Goal: Information Seeking & Learning: Learn about a topic

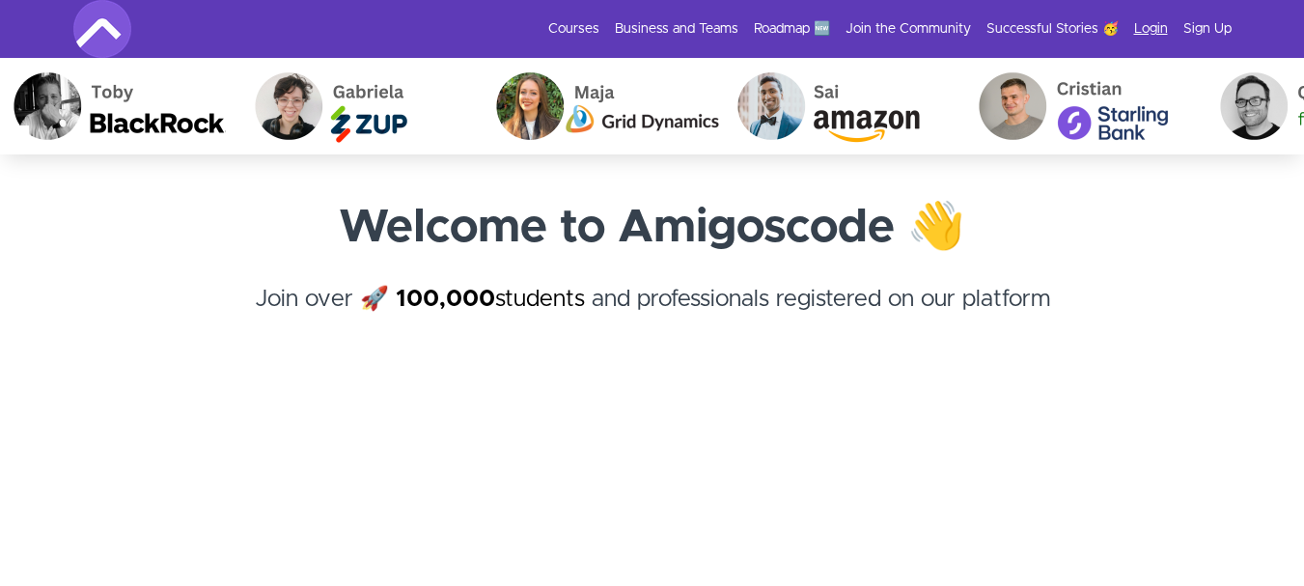
click at [1159, 29] on link "Login" at bounding box center [1151, 28] width 34 height 19
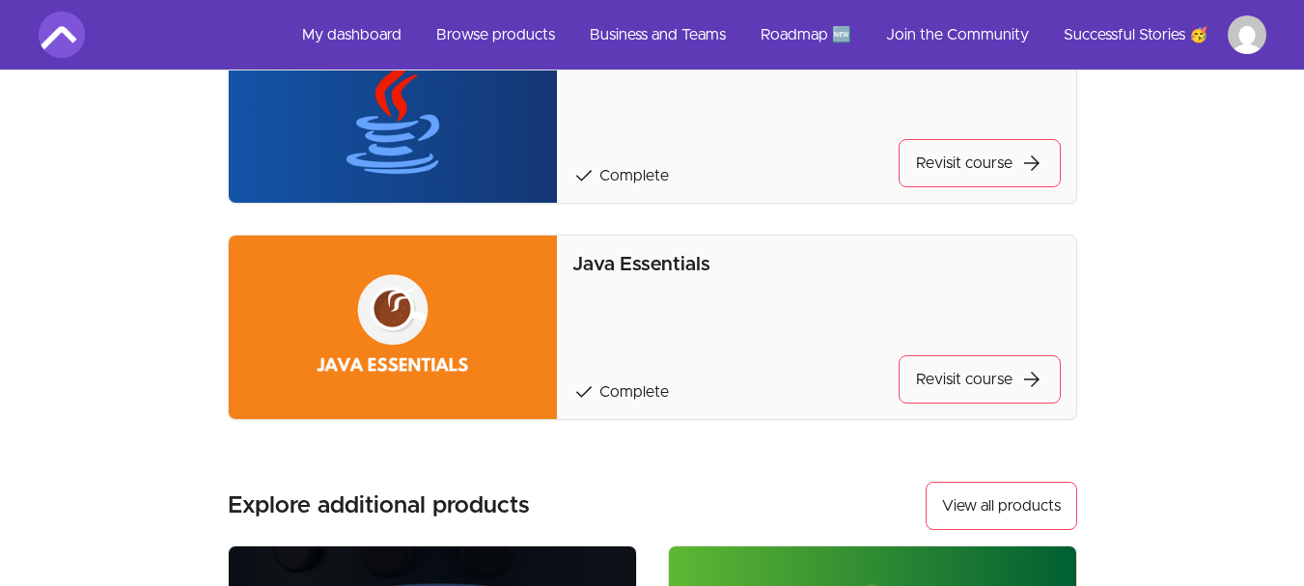
scroll to position [1550, 0]
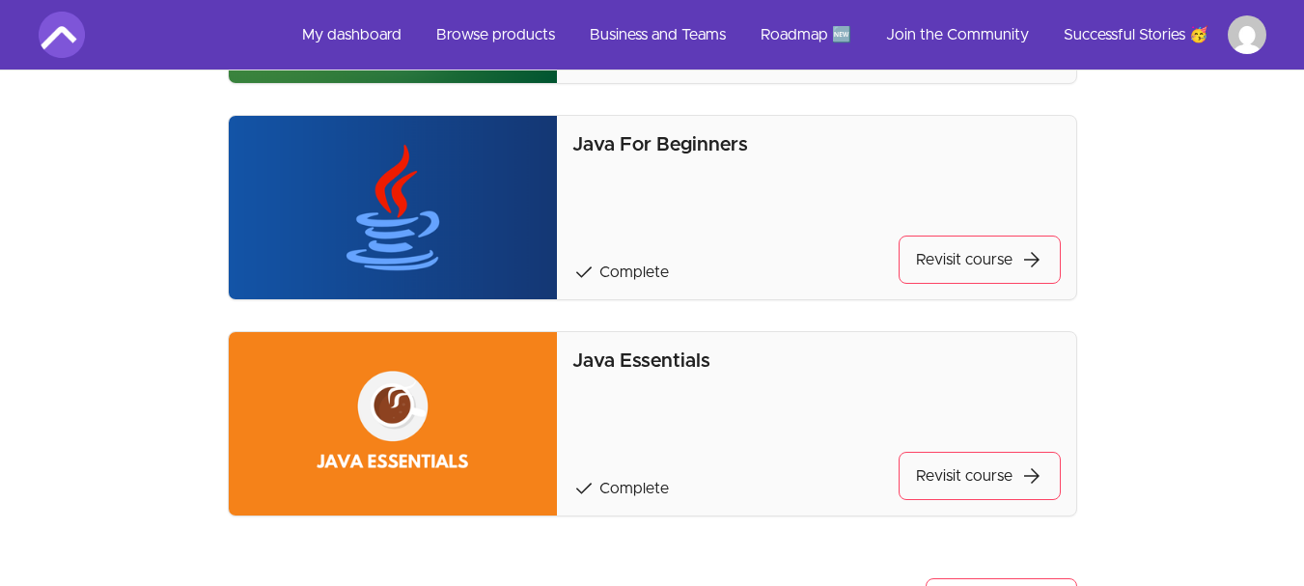
click at [679, 359] on p "Java Essentials" at bounding box center [816, 361] width 488 height 27
click at [966, 488] on link "Revisit course arrow_forward" at bounding box center [980, 476] width 162 height 48
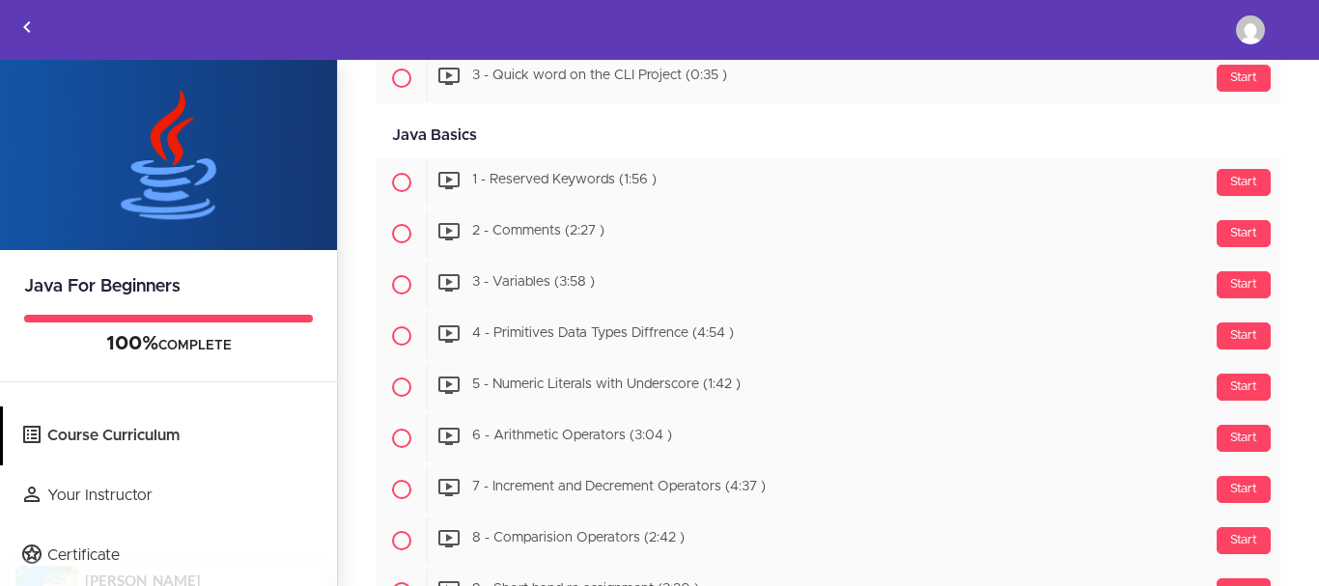
scroll to position [1435, 0]
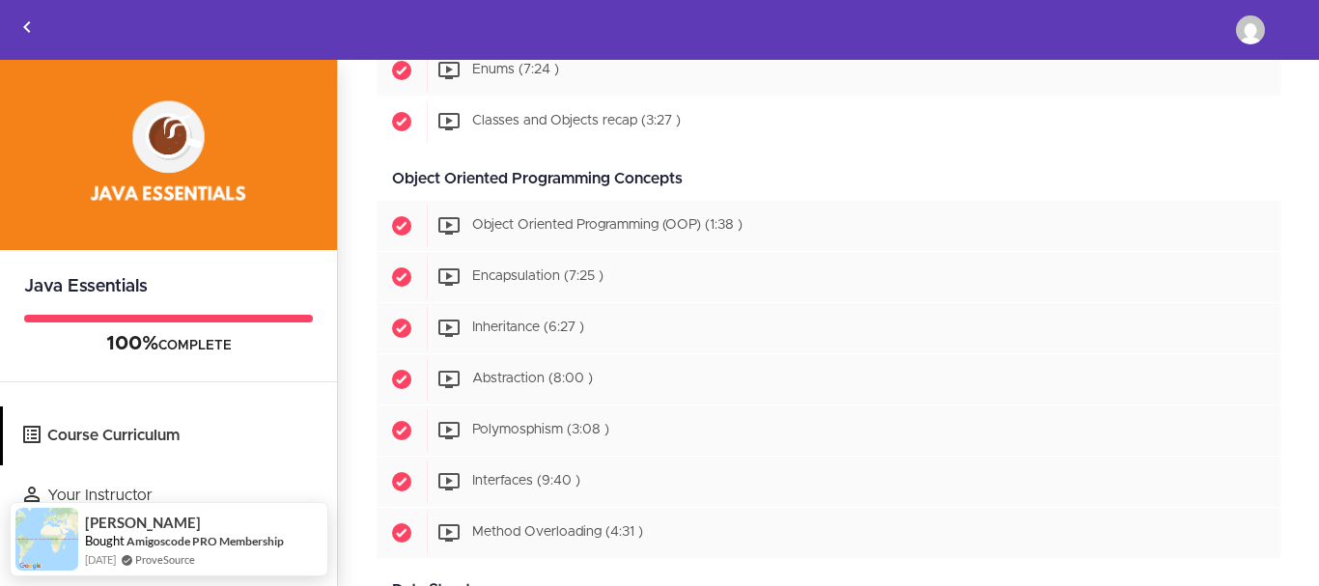
scroll to position [1354, 0]
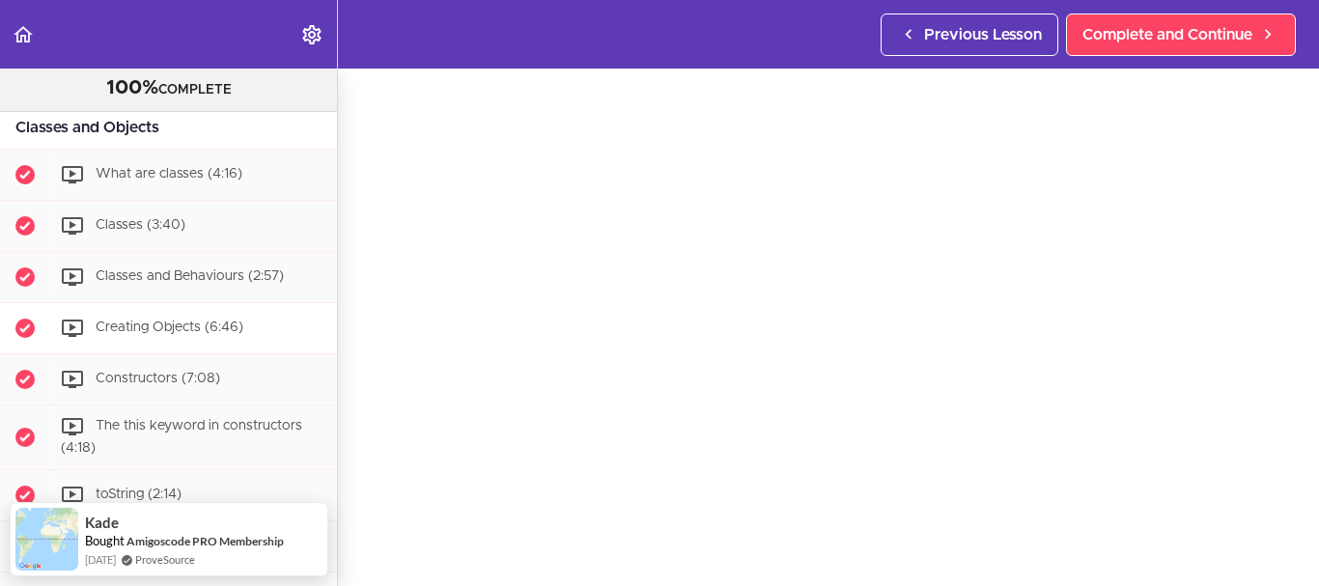
scroll to position [827, 0]
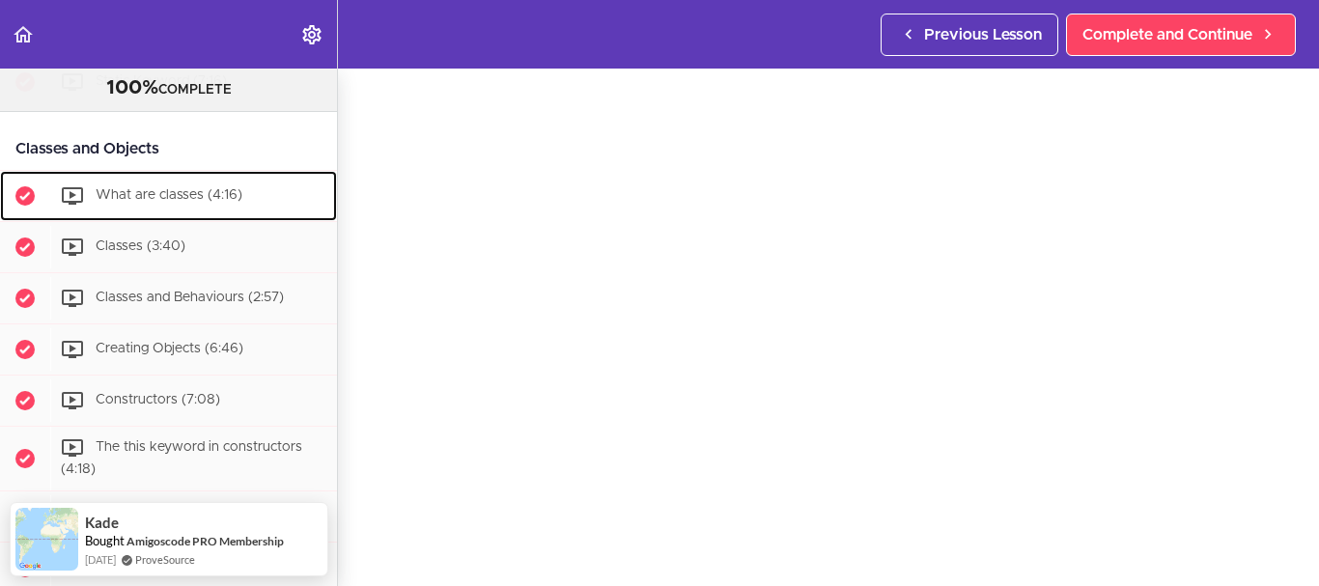
click at [220, 217] on div "What are classes (4:16)" at bounding box center [193, 196] width 287 height 42
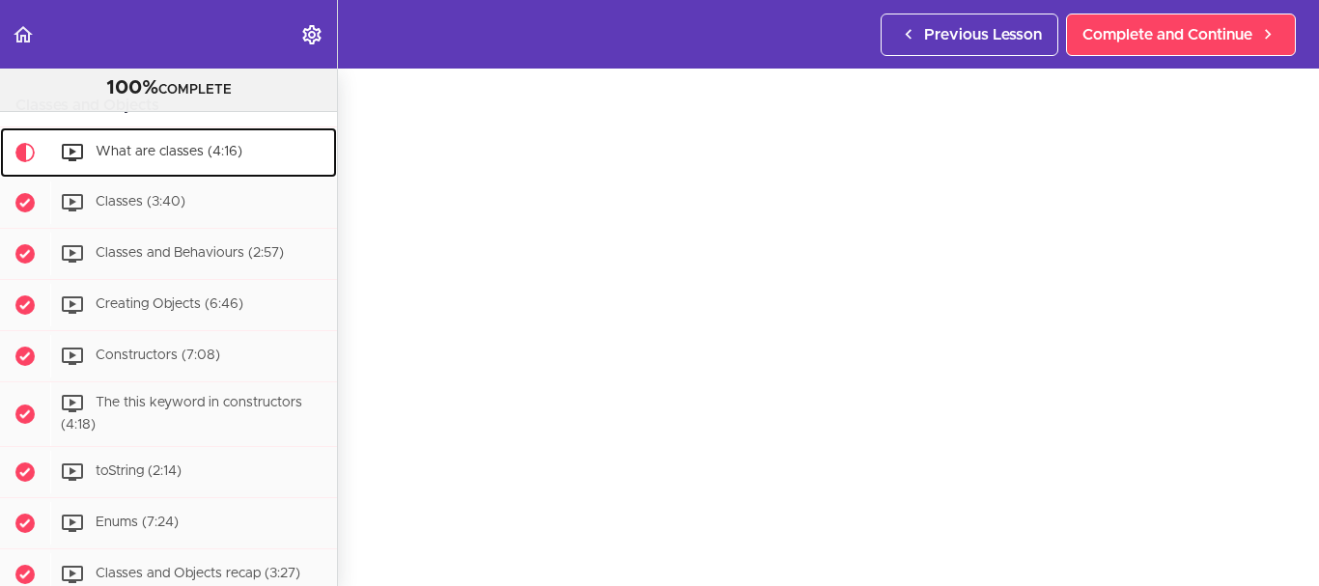
scroll to position [97, 0]
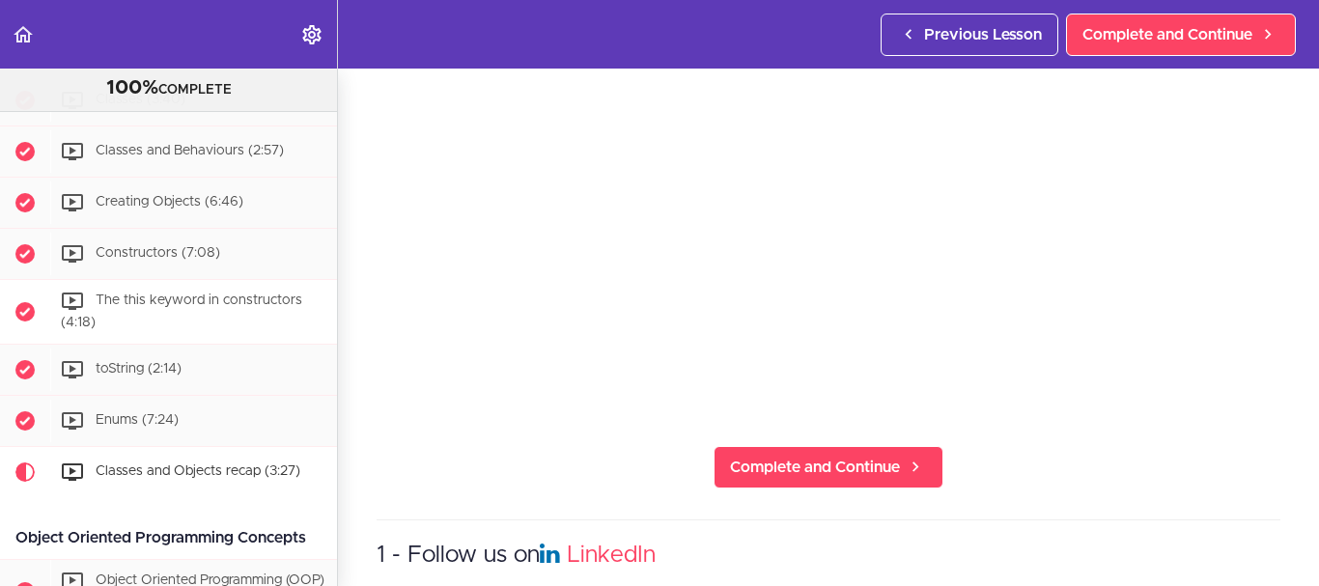
scroll to position [1003, 0]
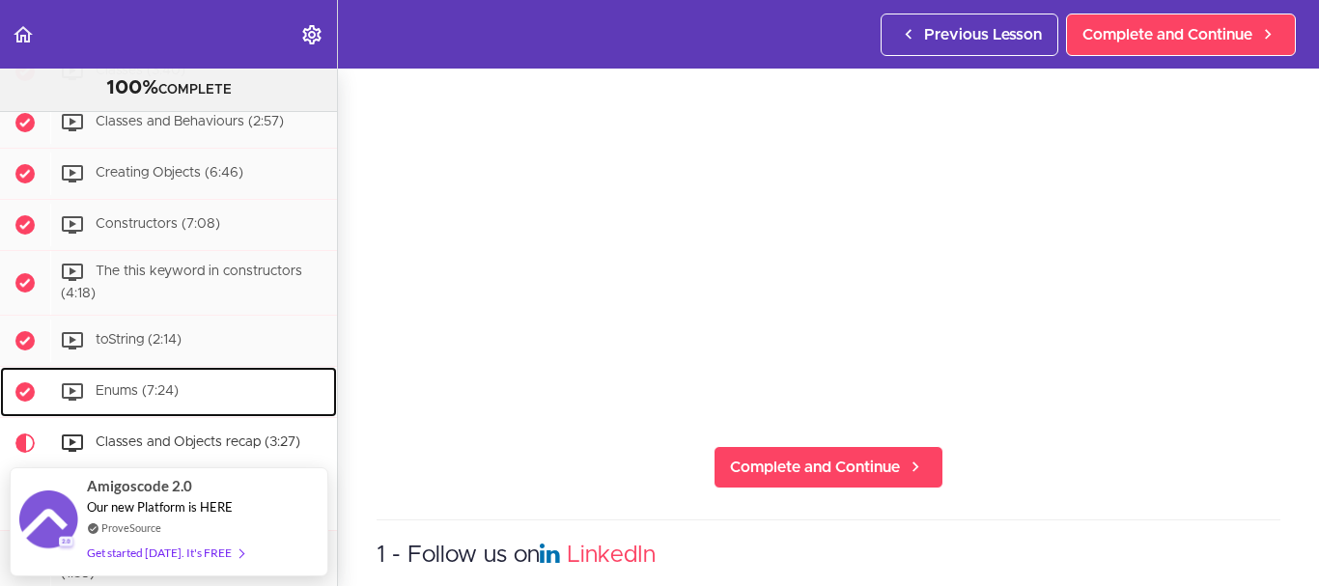
click at [148, 398] on span "Enums (7:24)" at bounding box center [137, 391] width 83 height 14
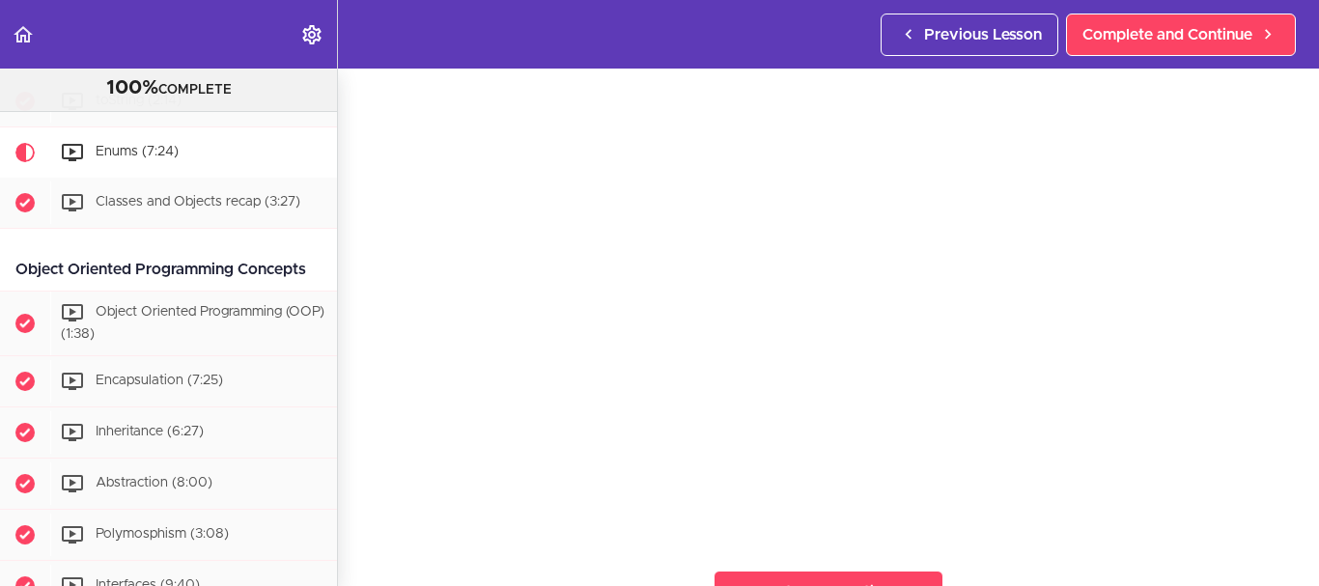
scroll to position [97, 0]
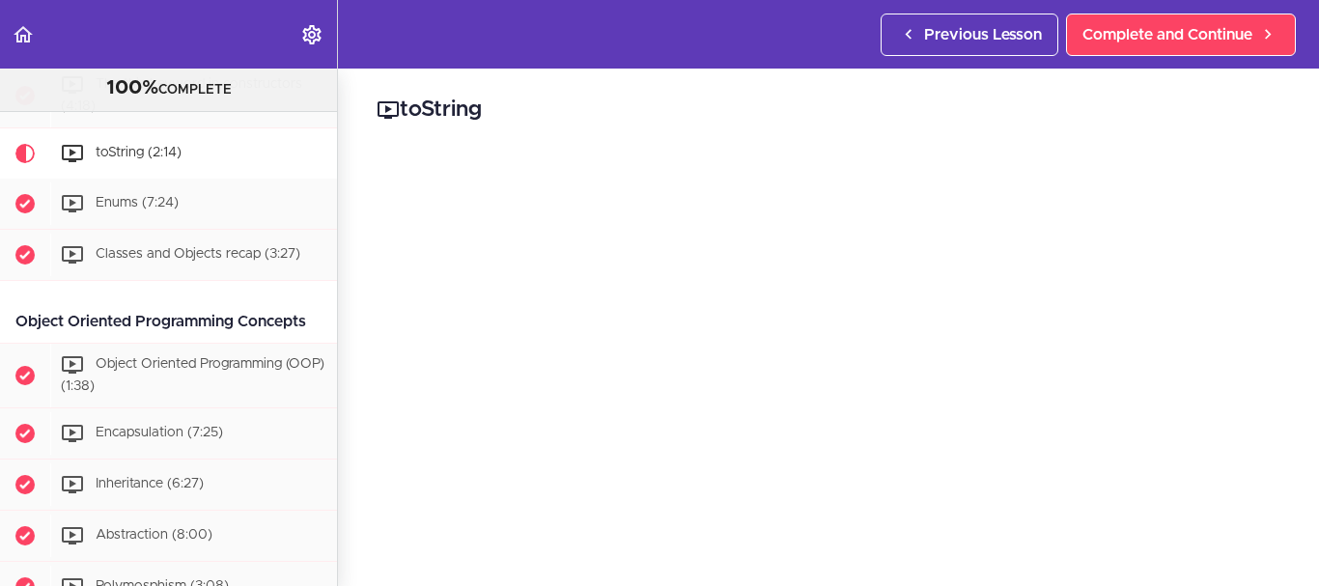
scroll to position [193, 0]
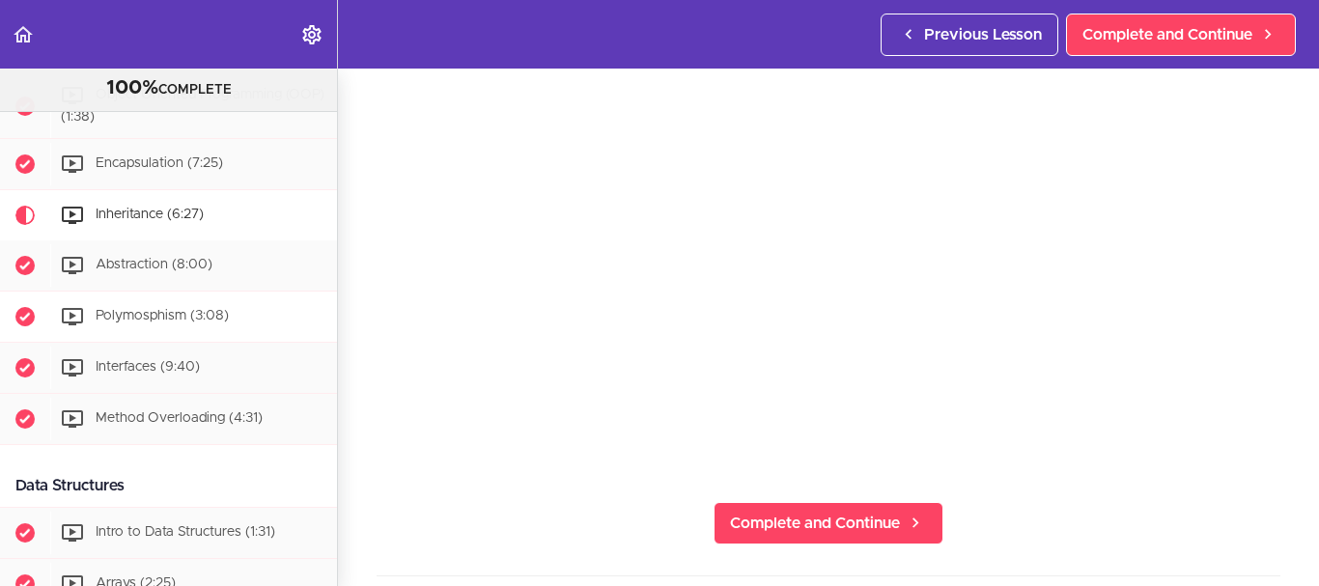
scroll to position [1426, 0]
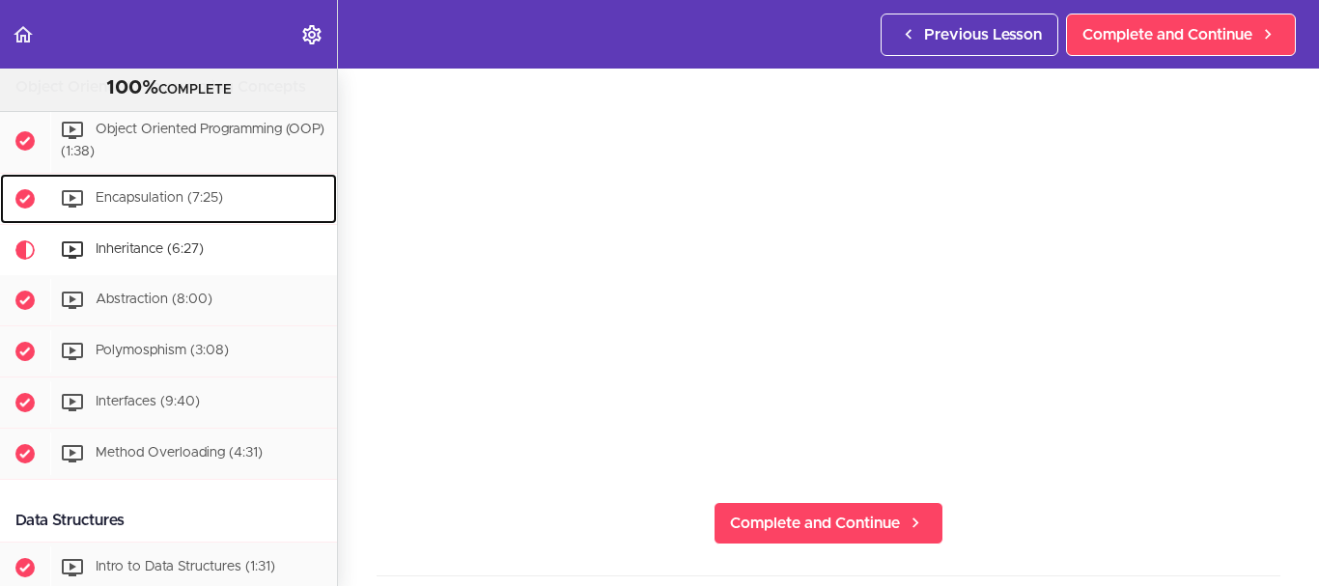
click at [193, 220] on div "Encapsulation (7:25)" at bounding box center [193, 199] width 287 height 42
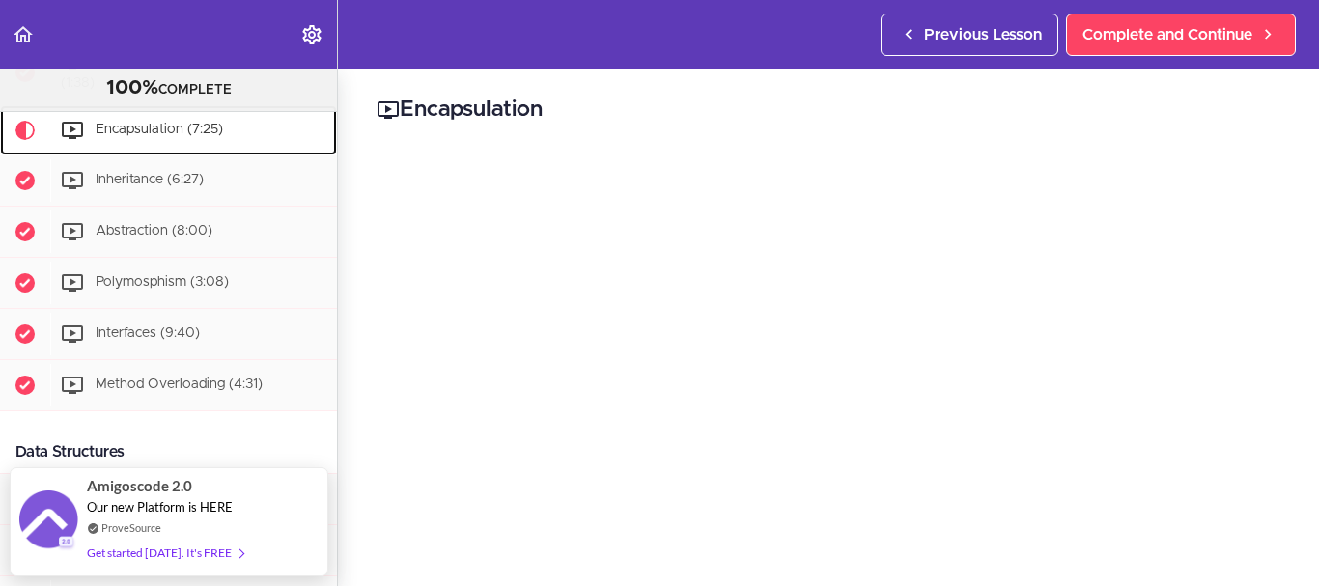
scroll to position [97, 0]
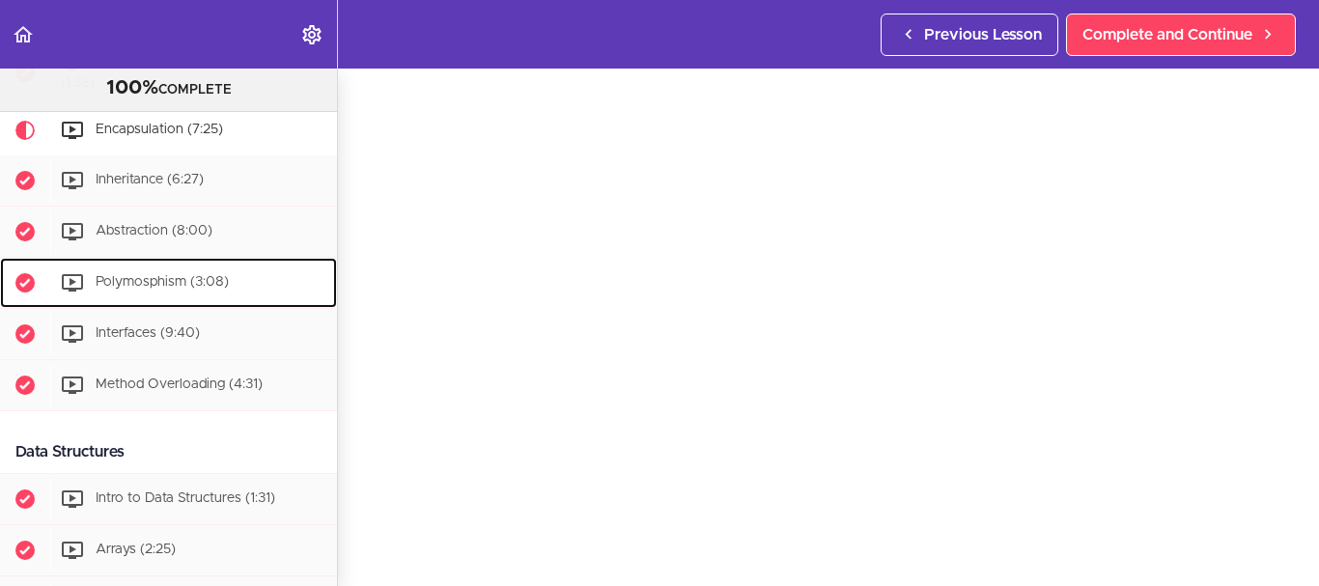
click at [199, 289] on span "Polymosphism (3:08)" at bounding box center [162, 282] width 133 height 14
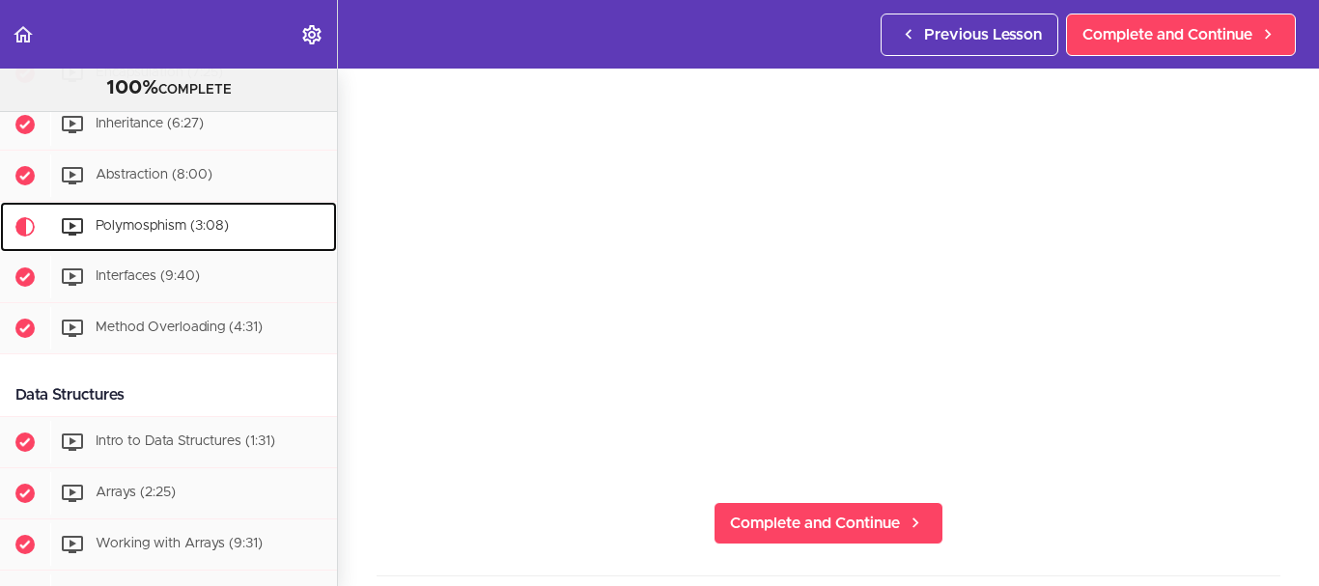
scroll to position [97, 0]
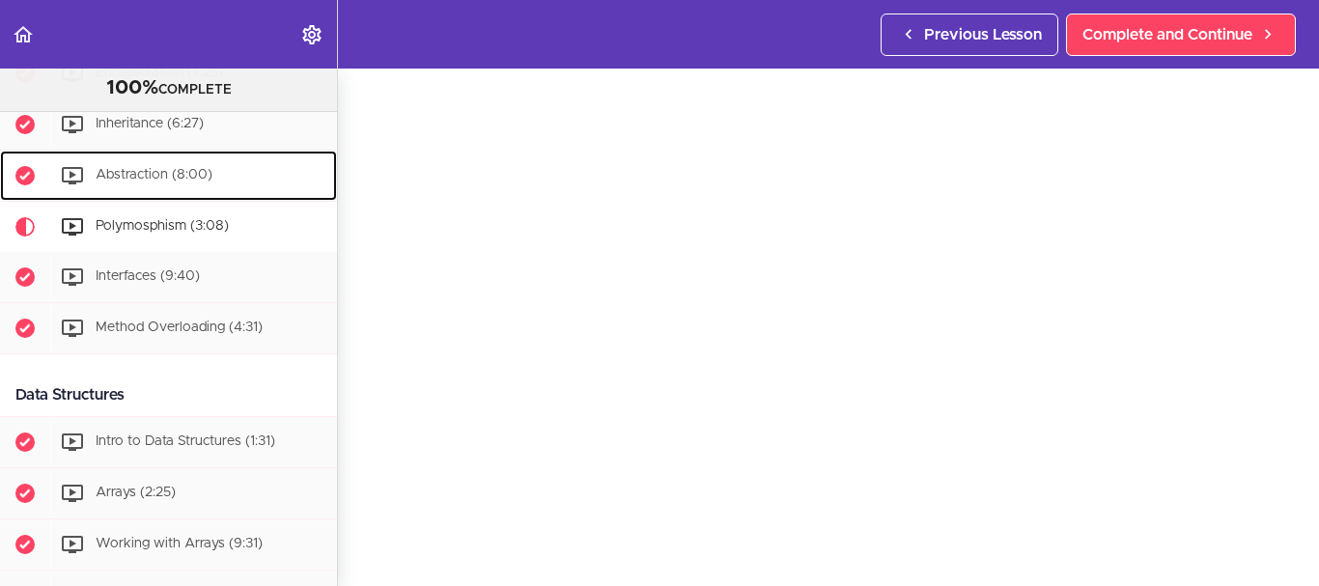
click at [168, 181] on span "Abstraction (8:00)" at bounding box center [154, 175] width 117 height 14
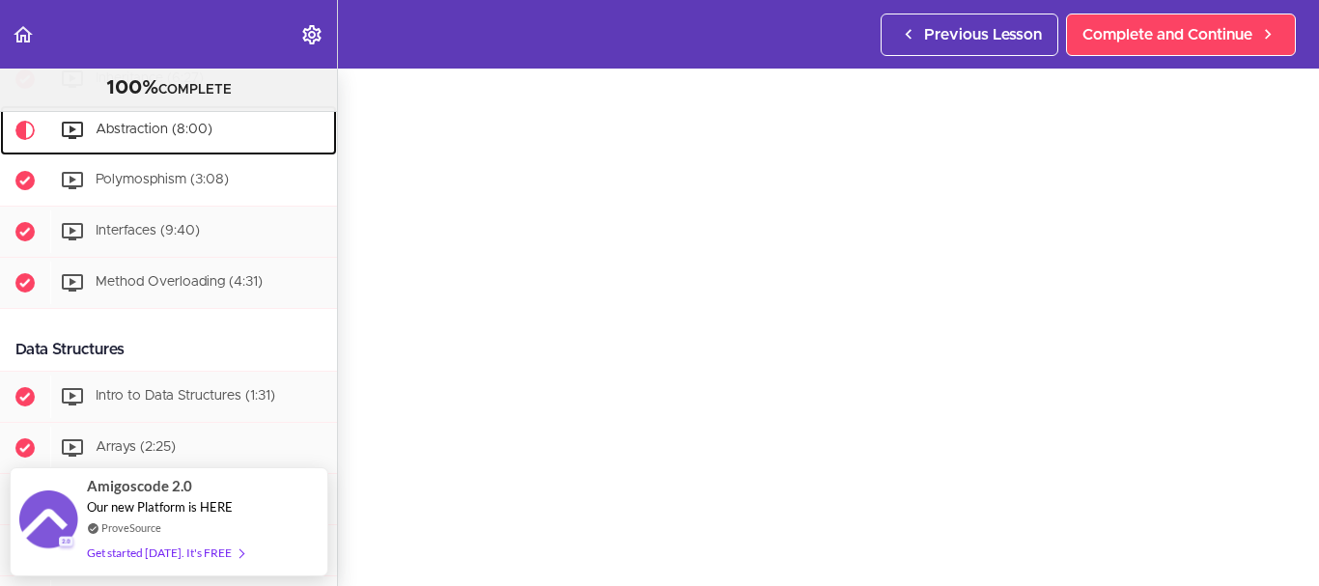
scroll to position [1500, 0]
